Goal: Task Accomplishment & Management: Manage account settings

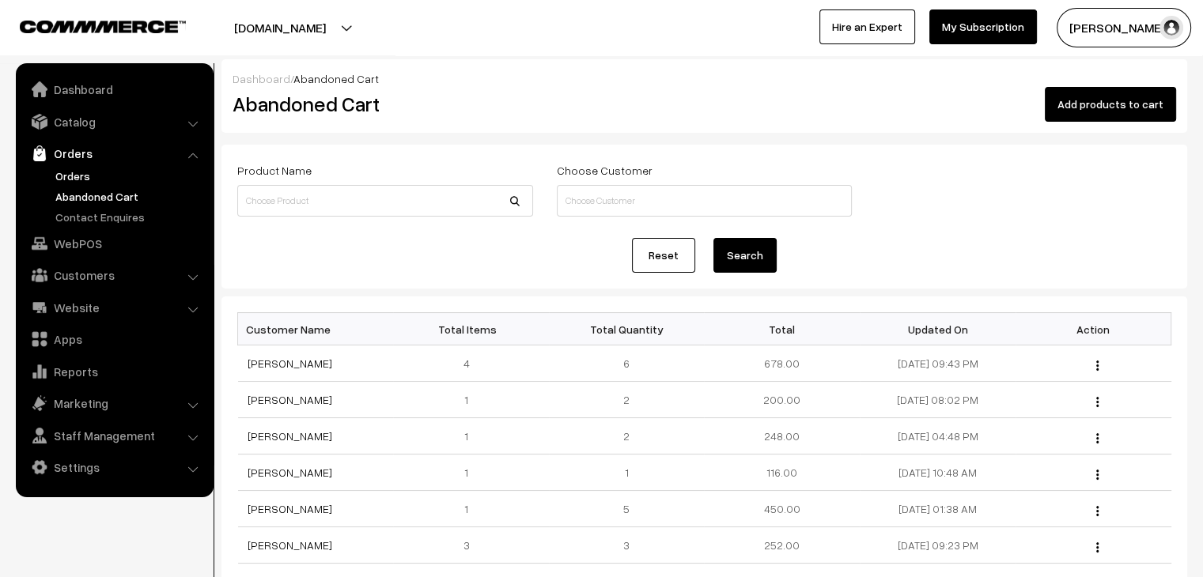
click at [66, 175] on link "Orders" at bounding box center [129, 176] width 157 height 17
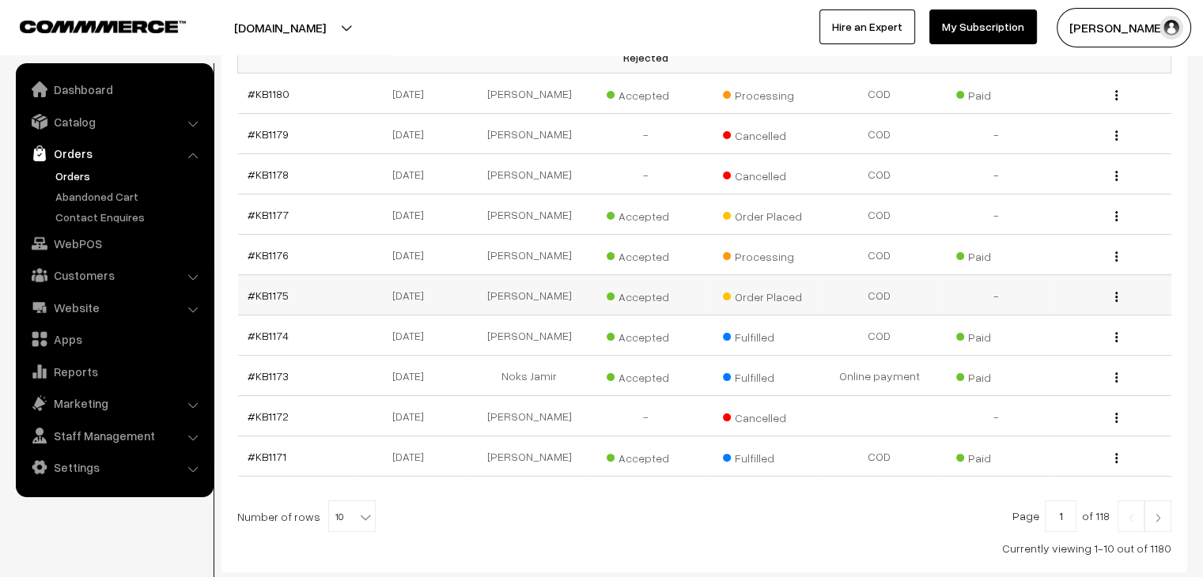
scroll to position [297, 0]
click at [277, 289] on link "#KB1175" at bounding box center [267, 295] width 41 height 13
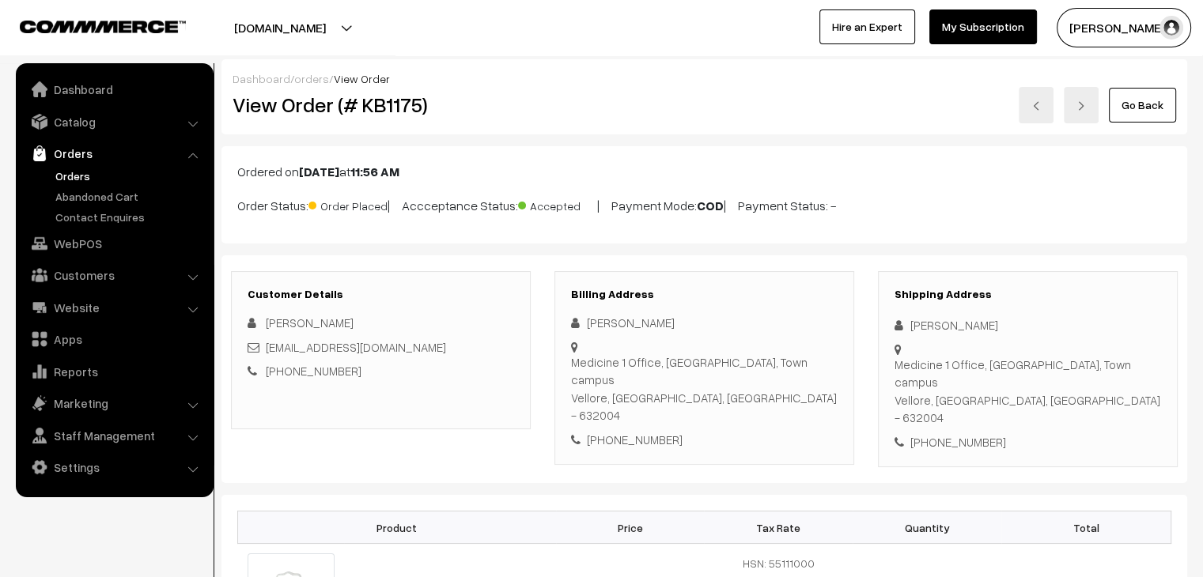
click at [74, 169] on link "Orders" at bounding box center [129, 176] width 157 height 17
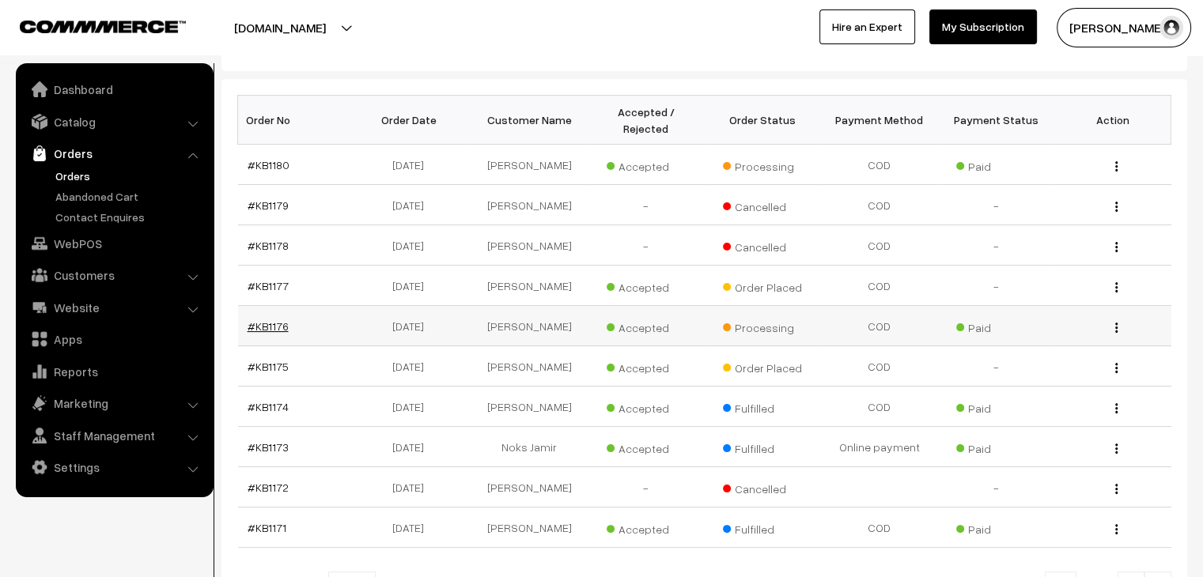
click at [270, 319] on link "#KB1176" at bounding box center [267, 325] width 41 height 13
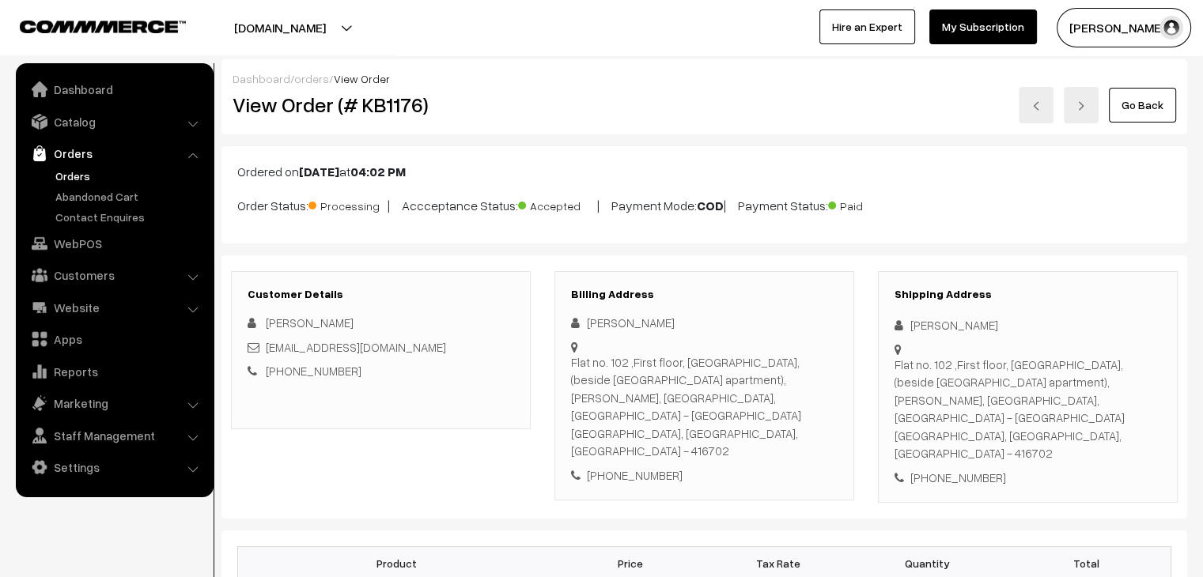
click at [80, 172] on link "Orders" at bounding box center [129, 176] width 157 height 17
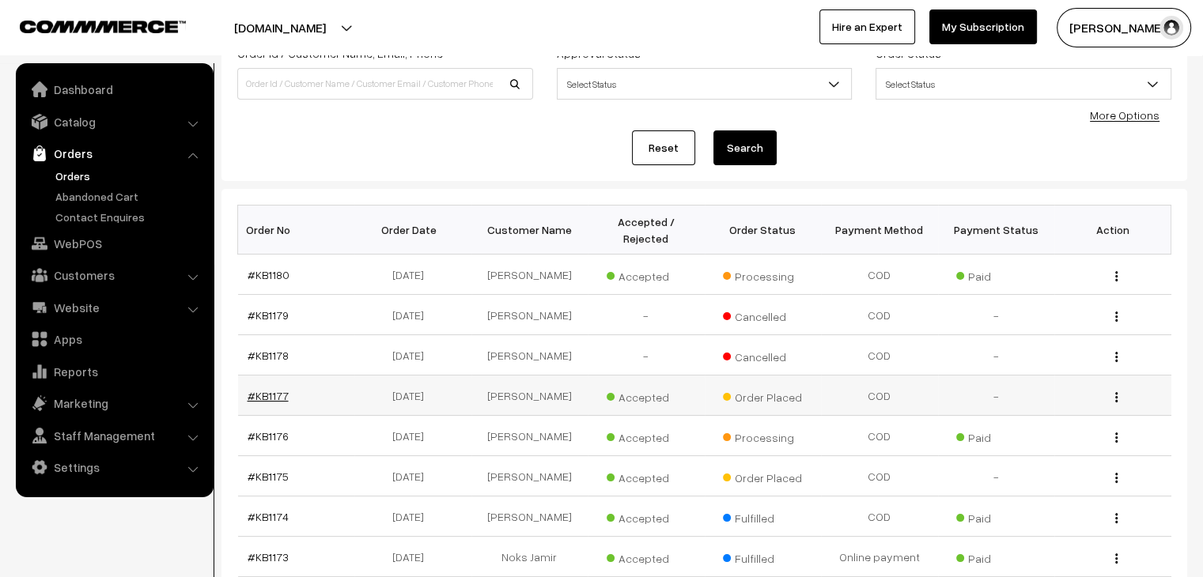
click at [255, 389] on link "#KB1177" at bounding box center [267, 395] width 41 height 13
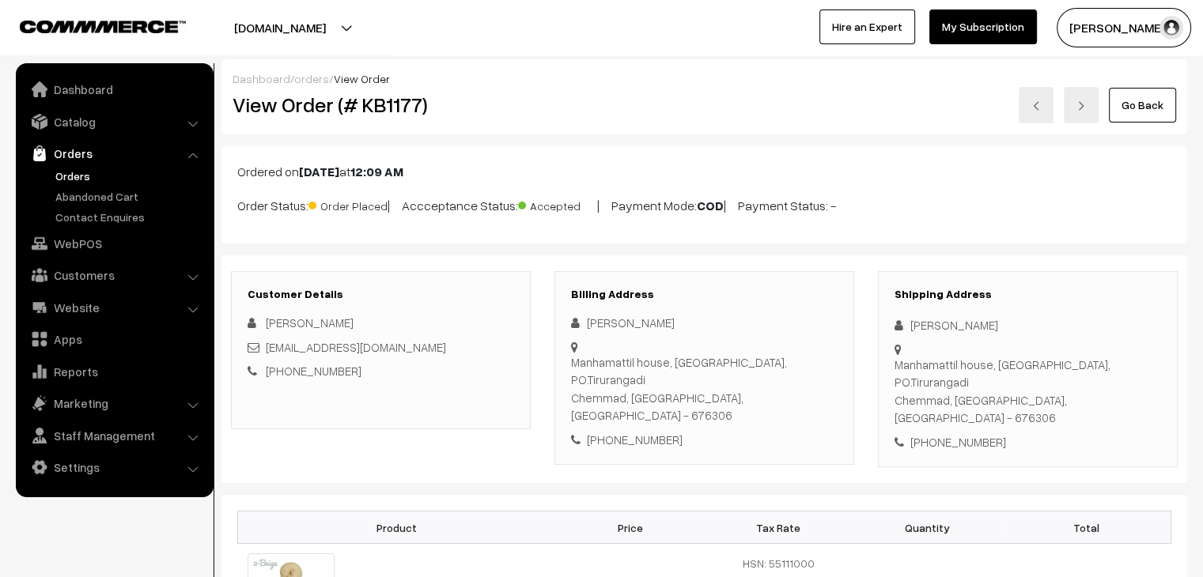
click at [71, 174] on link "Orders" at bounding box center [129, 176] width 157 height 17
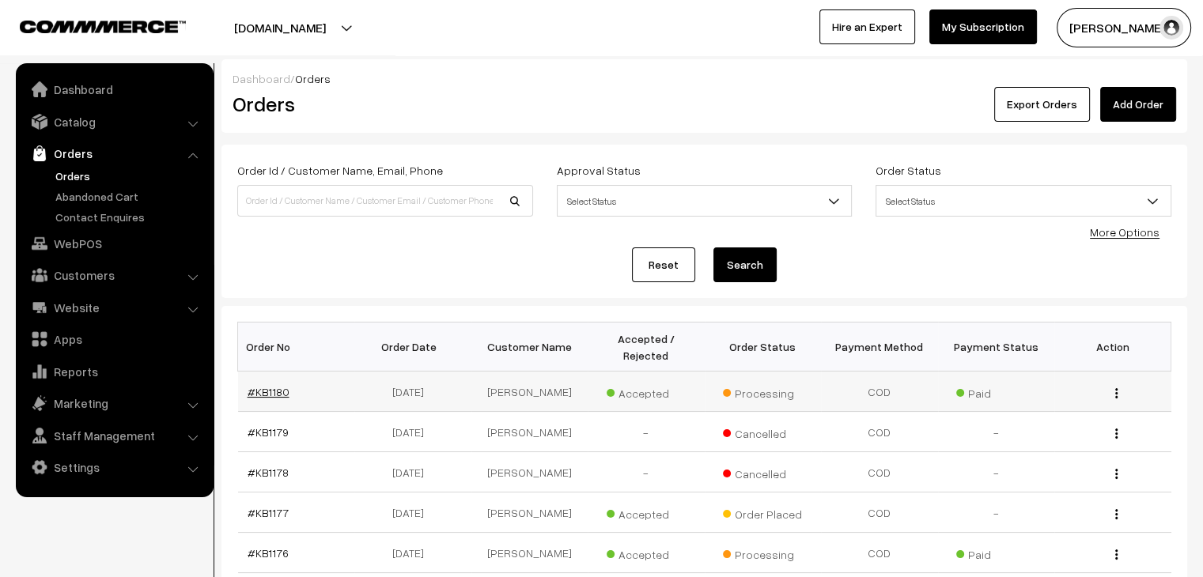
click at [263, 385] on link "#KB1180" at bounding box center [268, 391] width 42 height 13
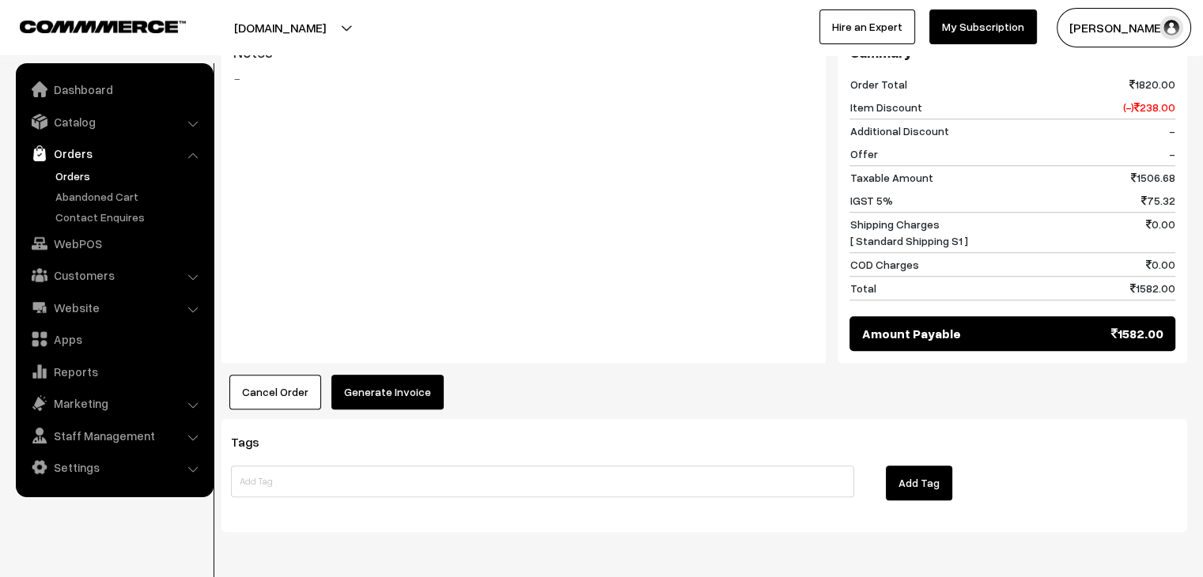
scroll to position [1292, 0]
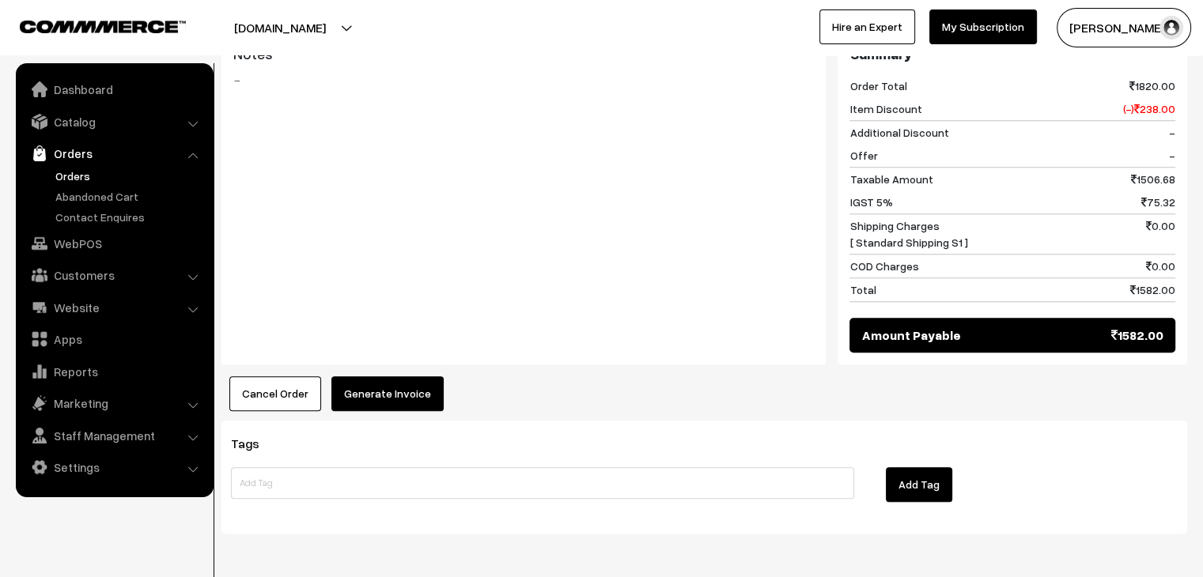
drag, startPoint x: 0, startPoint y: 0, endPoint x: 341, endPoint y: 342, distance: 483.1
click at [341, 342] on div "Notes -" at bounding box center [523, 199] width 604 height 331
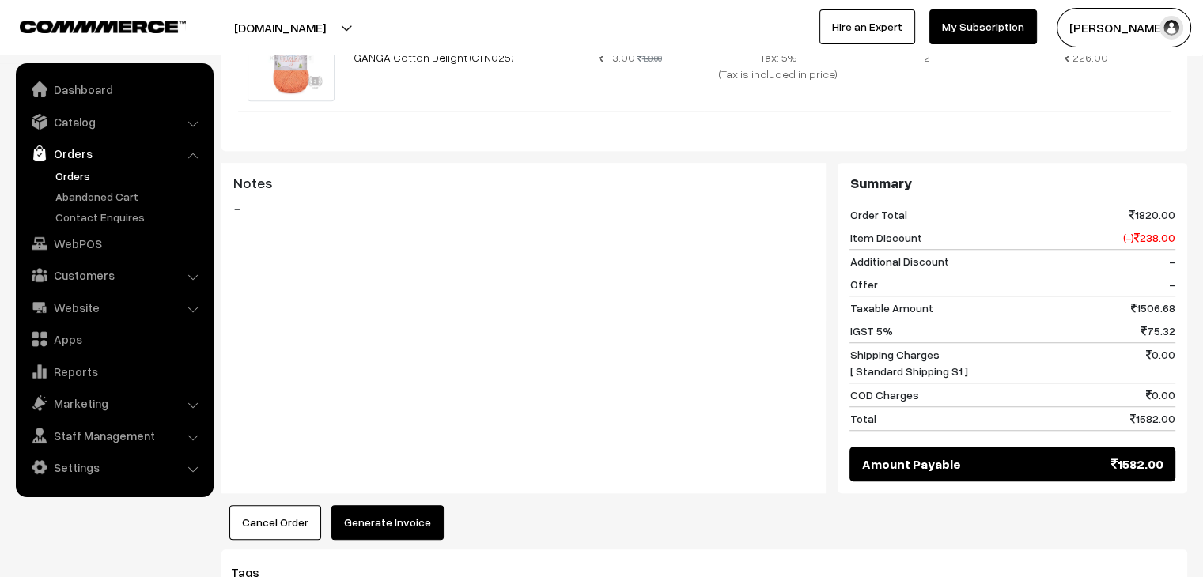
scroll to position [1164, 0]
click at [382, 504] on button "Generate Invoice" at bounding box center [387, 521] width 112 height 35
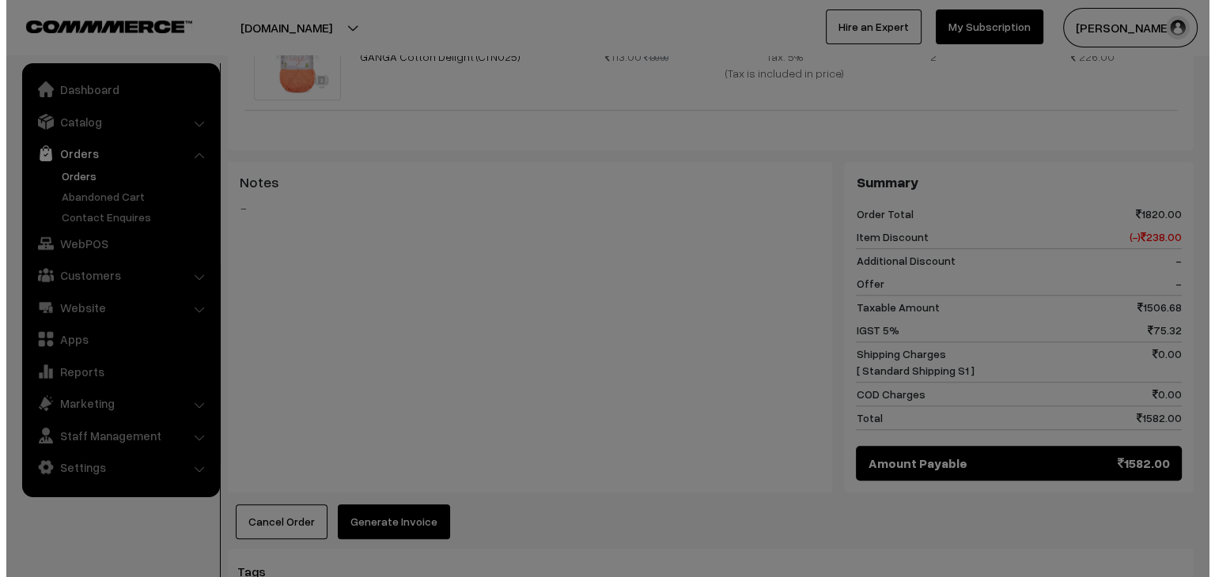
scroll to position [1172, 0]
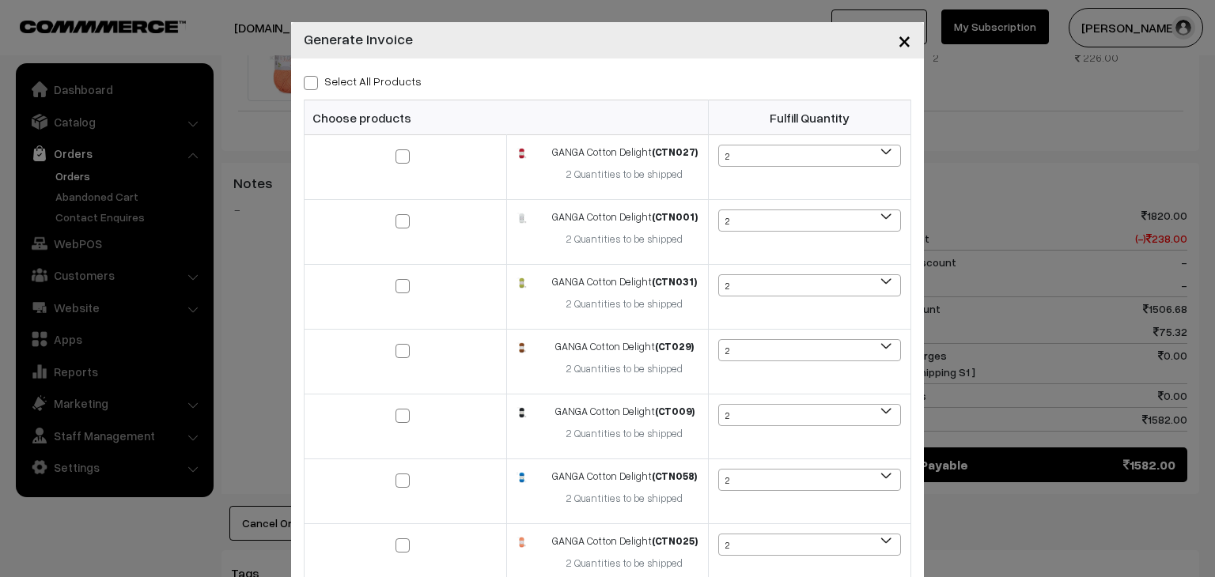
click at [304, 85] on span at bounding box center [311, 83] width 14 height 14
click at [304, 85] on input "Select All Products" at bounding box center [309, 80] width 10 height 10
checkbox input "true"
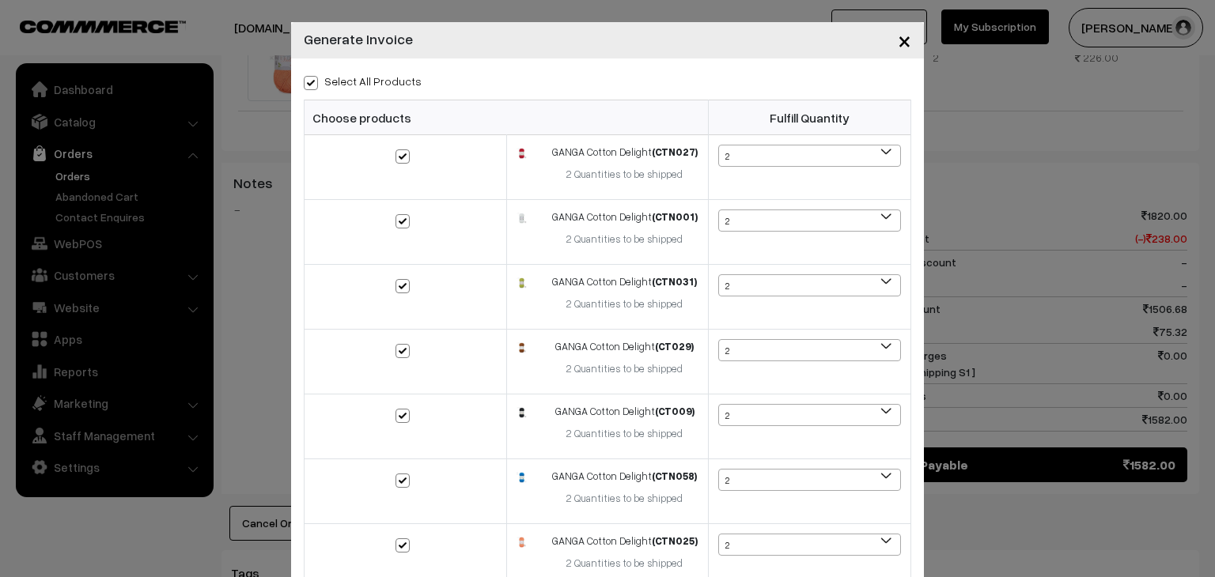
checkbox input "true"
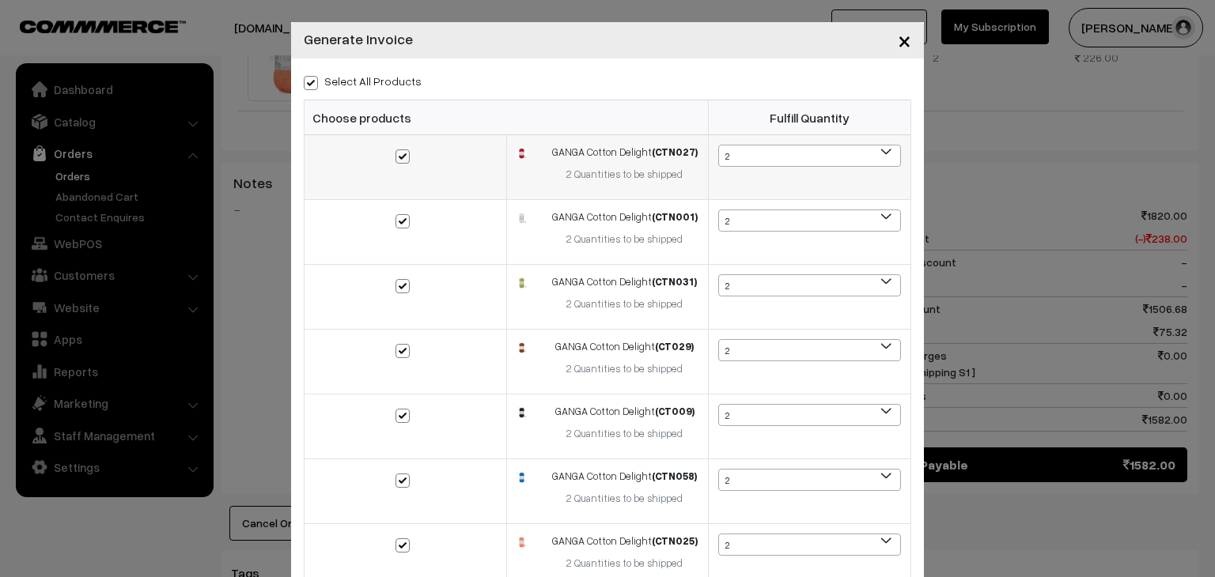
scroll to position [129, 0]
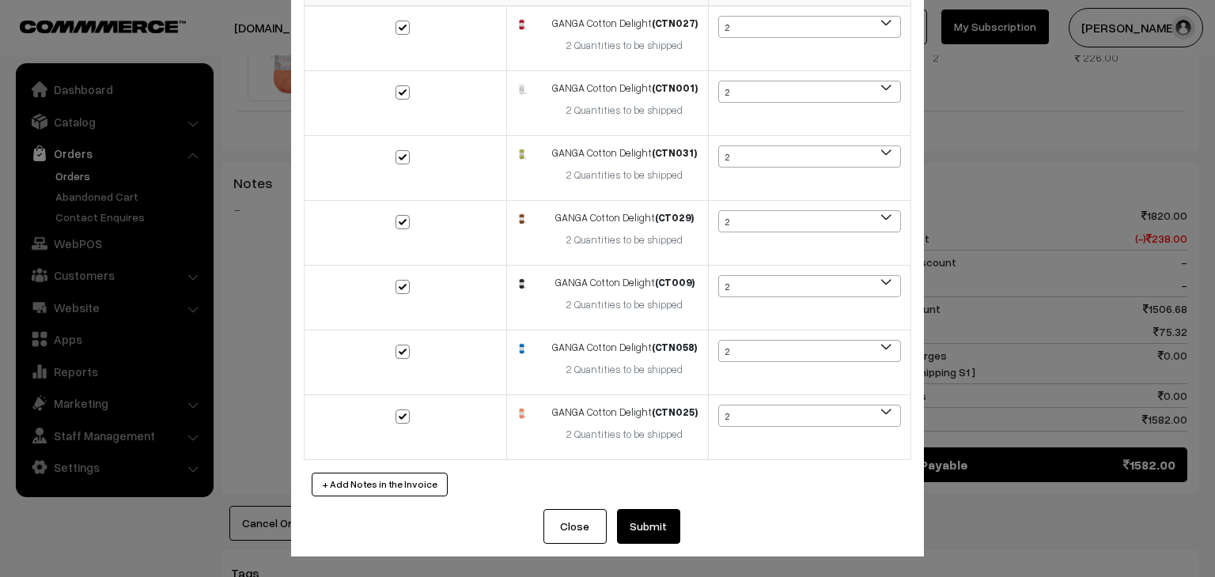
click at [632, 516] on button "Submit" at bounding box center [648, 526] width 63 height 35
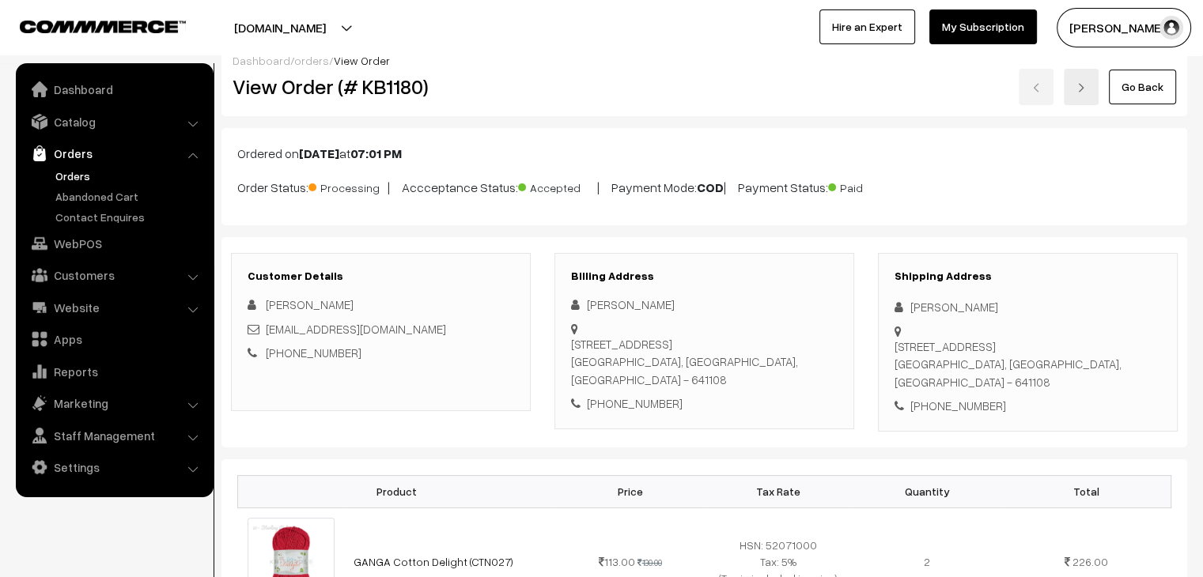
scroll to position [18, 0]
click at [73, 179] on link "Orders" at bounding box center [129, 176] width 157 height 17
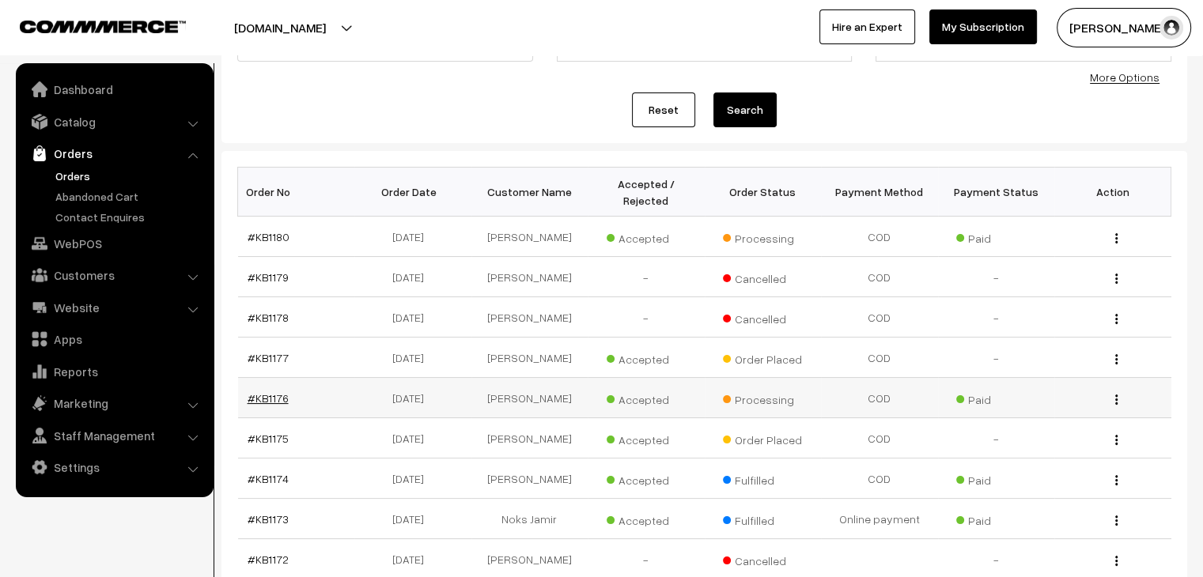
click at [277, 391] on link "#KB1176" at bounding box center [267, 397] width 41 height 13
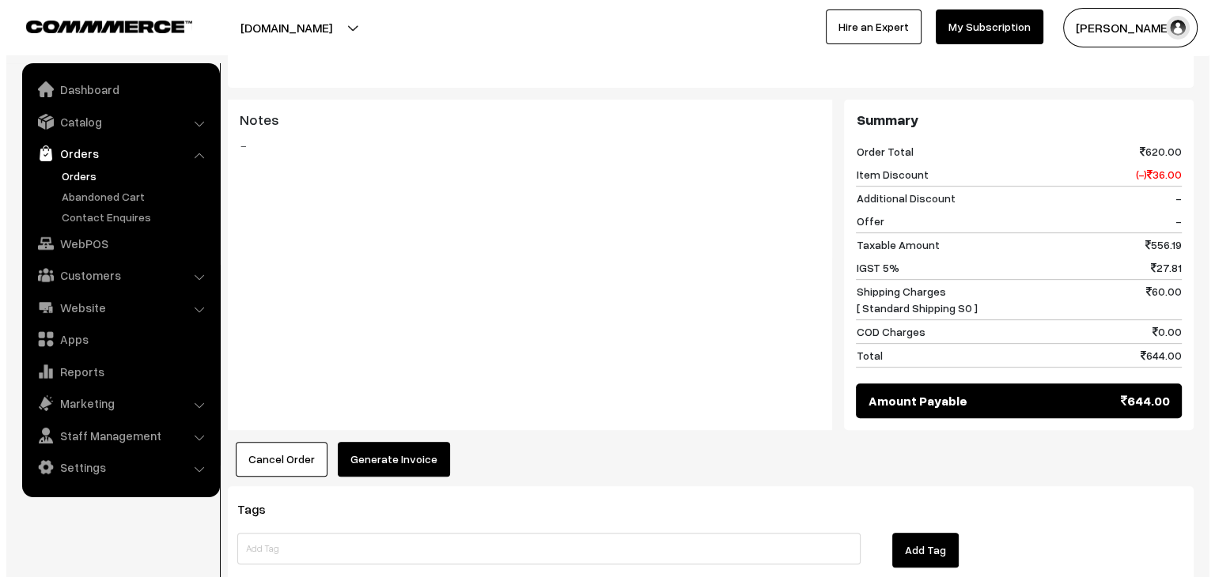
scroll to position [638, 0]
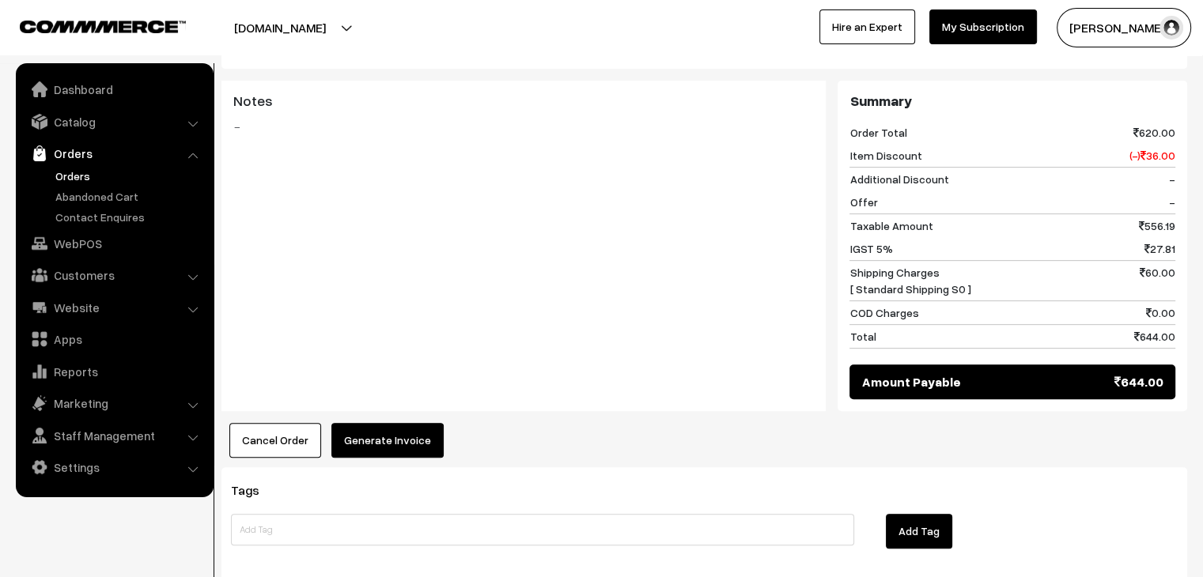
click at [377, 423] on button "Generate Invoice" at bounding box center [387, 440] width 112 height 35
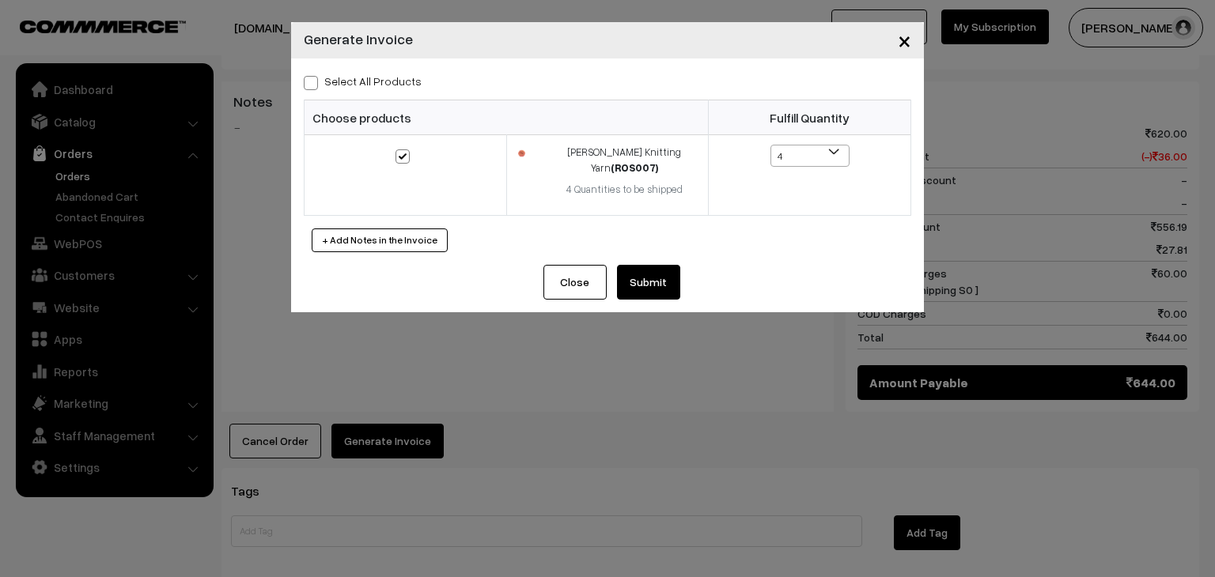
click at [370, 83] on label "Select All Products" at bounding box center [363, 81] width 118 height 17
click at [314, 83] on input "Select All Products" at bounding box center [309, 80] width 10 height 10
checkbox input "true"
click at [629, 265] on button "Submit" at bounding box center [648, 282] width 63 height 35
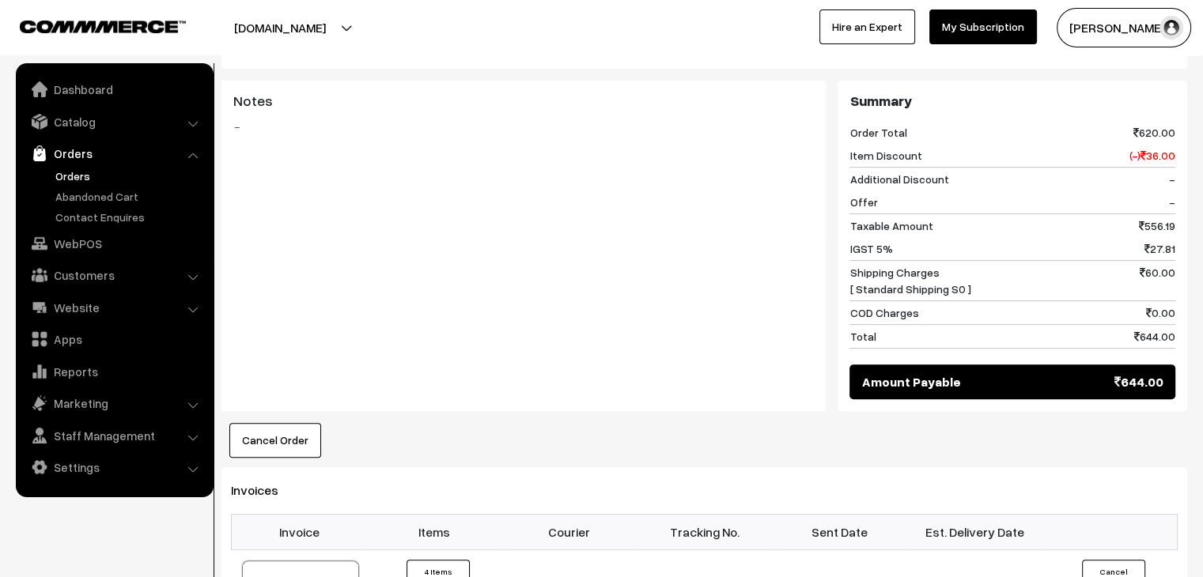
scroll to position [638, 0]
click at [67, 174] on link "Orders" at bounding box center [129, 176] width 157 height 17
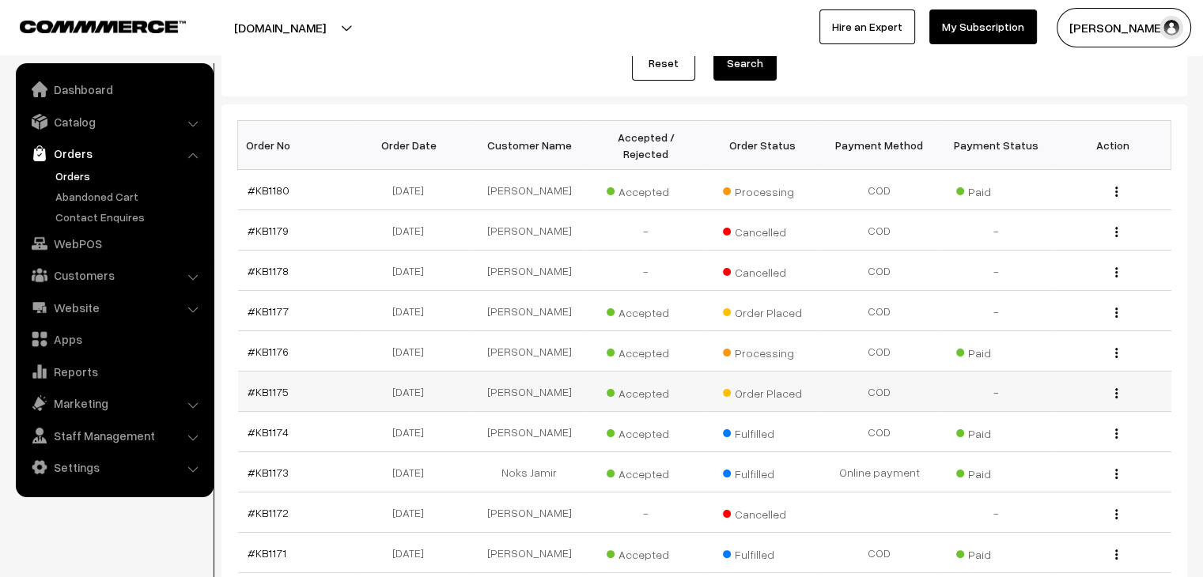
scroll to position [202, 0]
click at [276, 425] on link "#KB1174" at bounding box center [267, 431] width 41 height 13
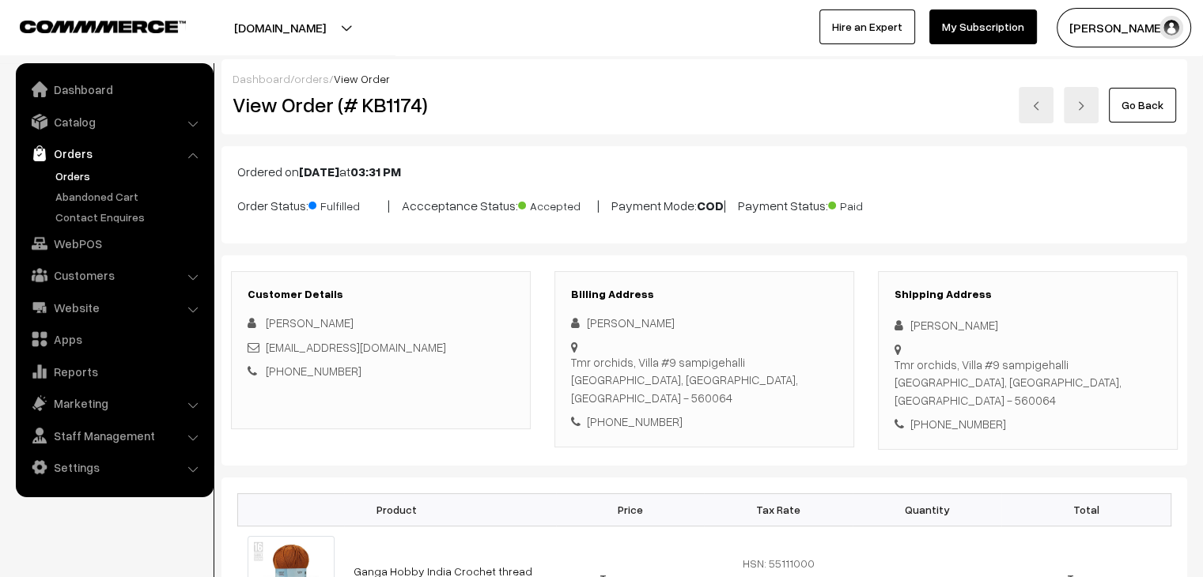
click at [73, 172] on link "Orders" at bounding box center [129, 176] width 157 height 17
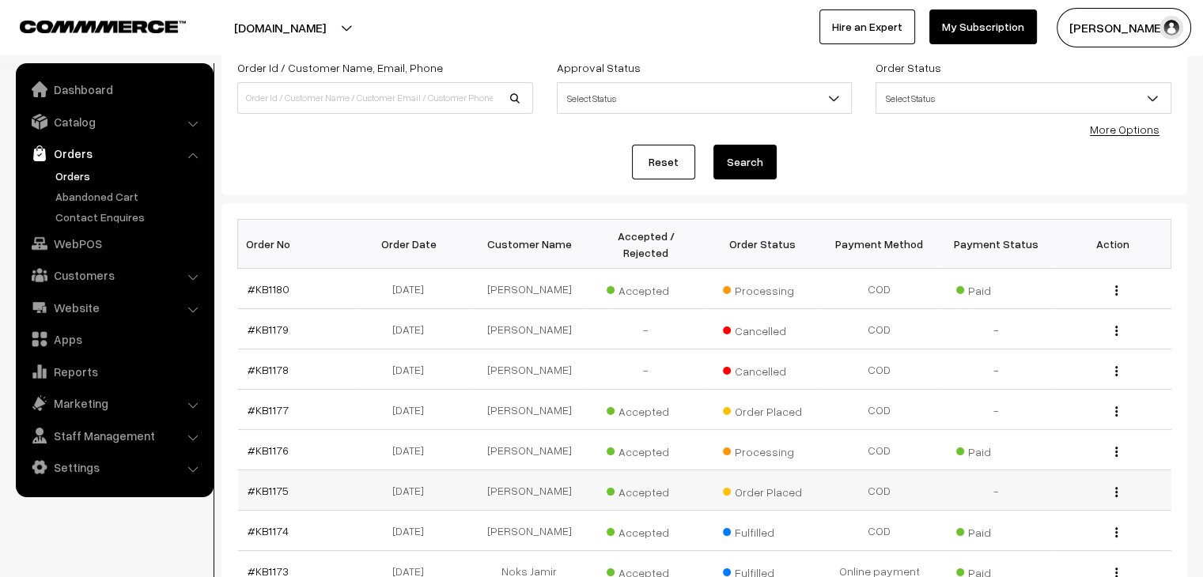
scroll to position [102, 0]
